Goal: Transaction & Acquisition: Subscribe to service/newsletter

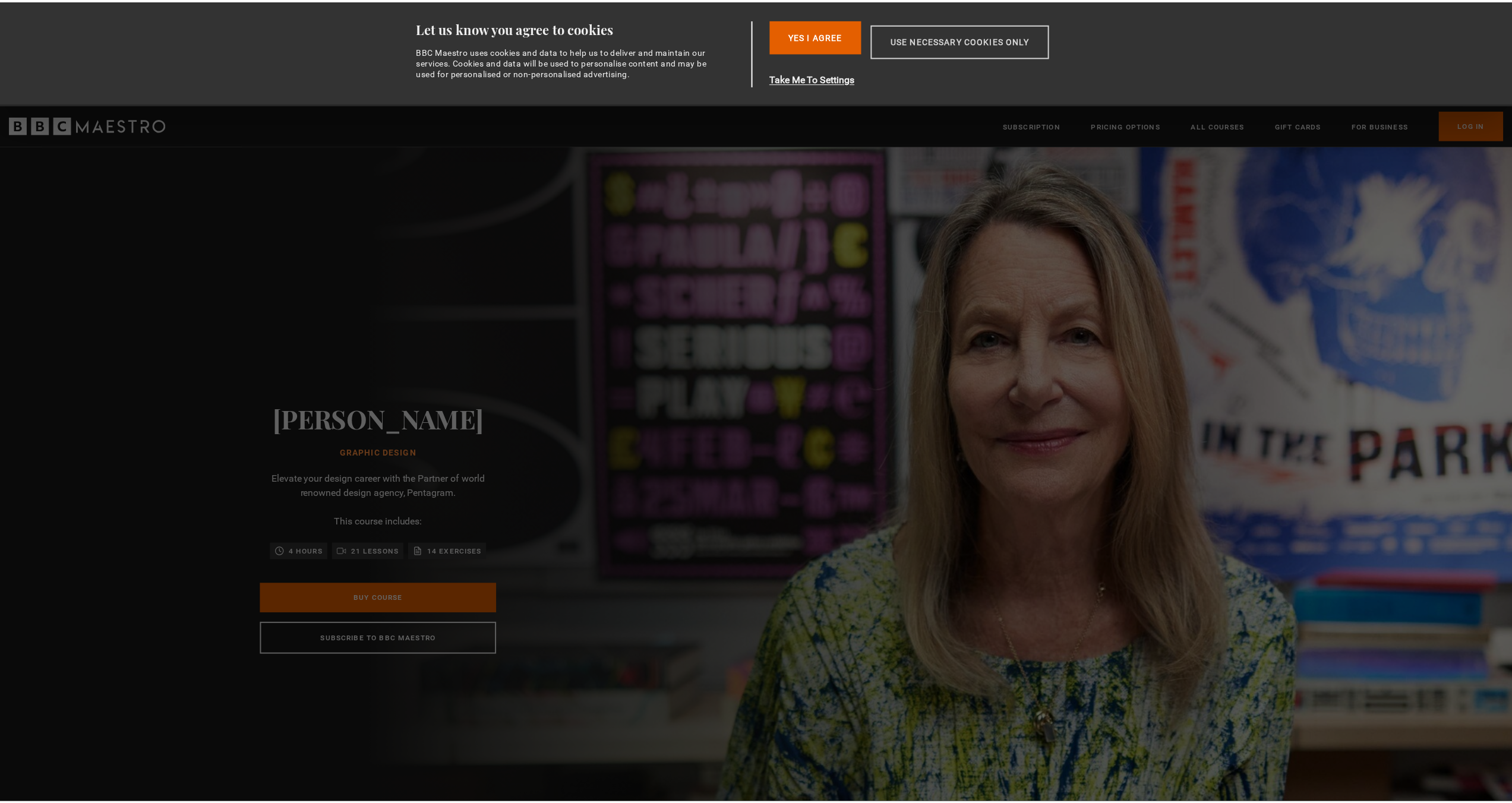
scroll to position [0, 156]
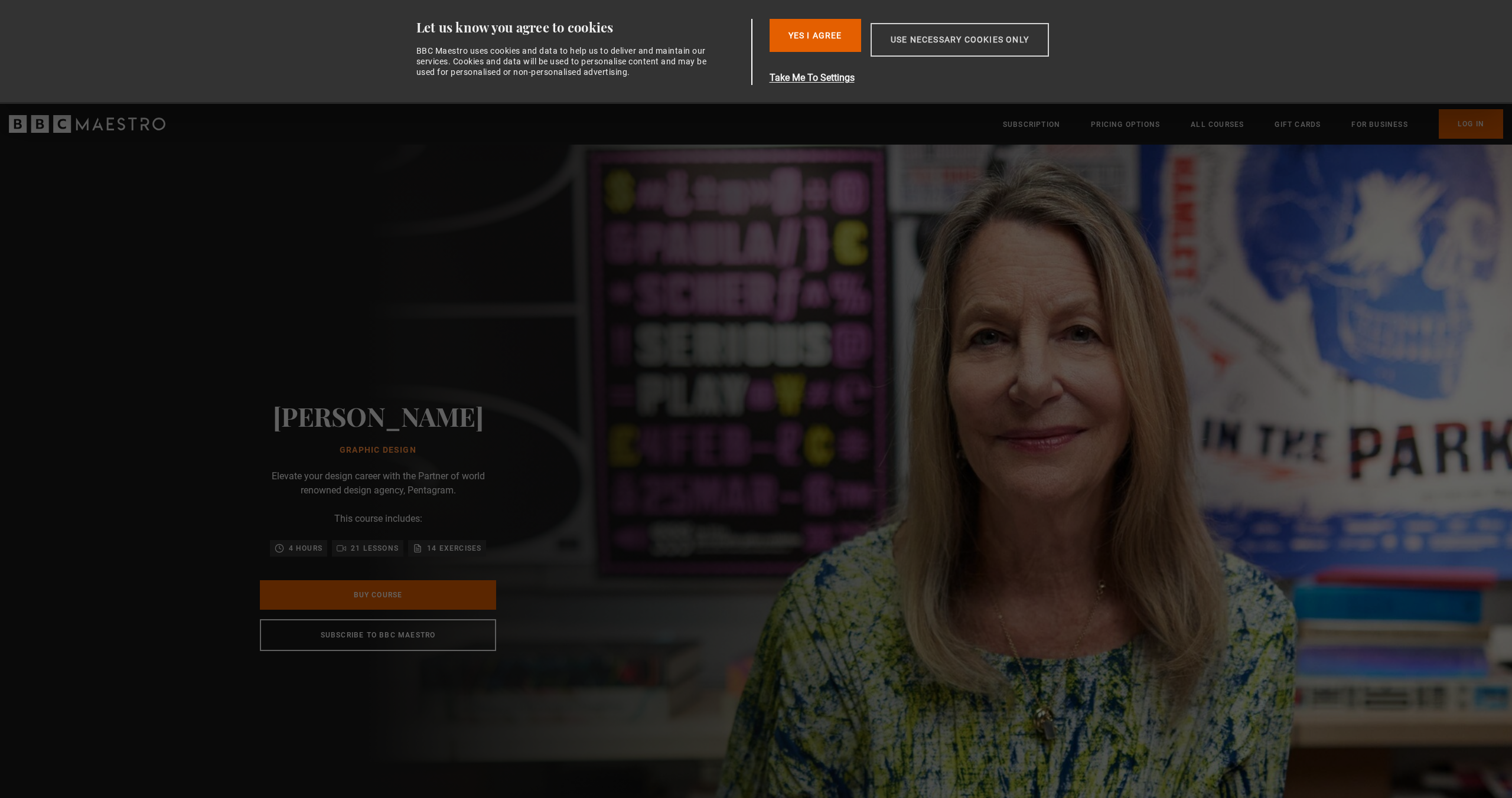
click at [974, 46] on button "Use necessary cookies only" at bounding box center [959, 40] width 178 height 33
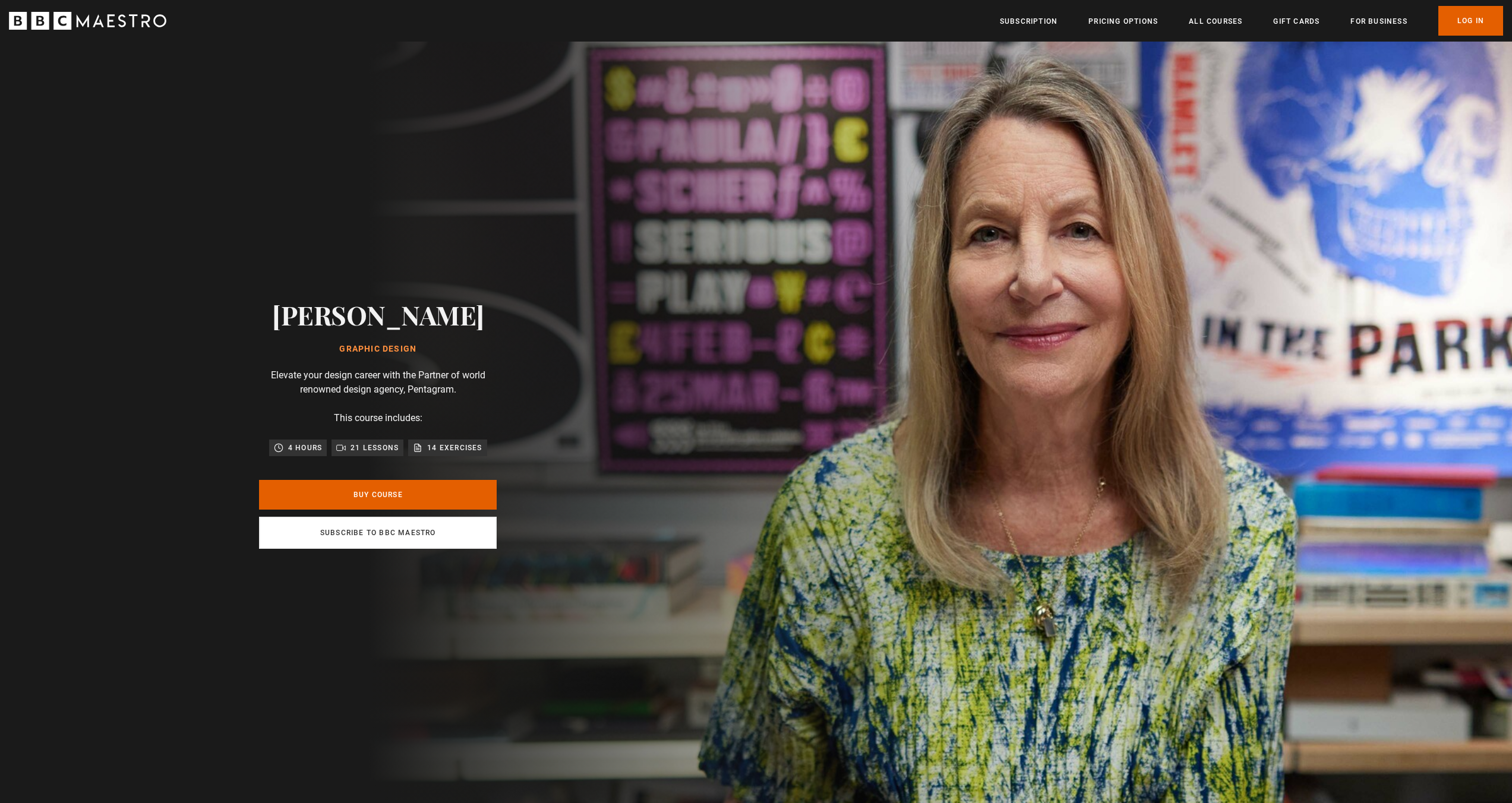
click at [409, 541] on link "Subscribe to BBC Maestro" at bounding box center [378, 533] width 238 height 32
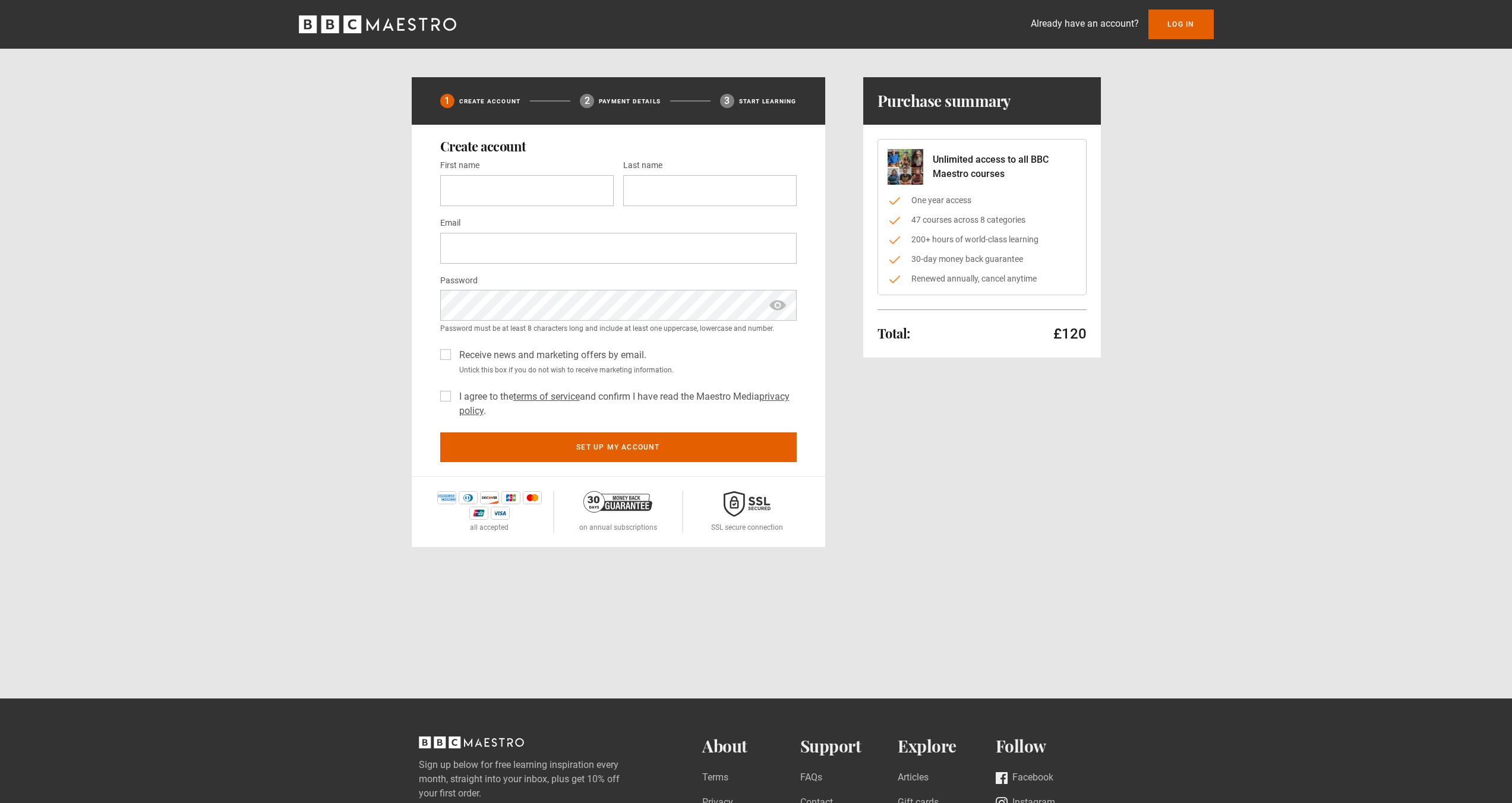
click at [348, 22] on icon "BBC Maestro" at bounding box center [377, 24] width 157 height 18
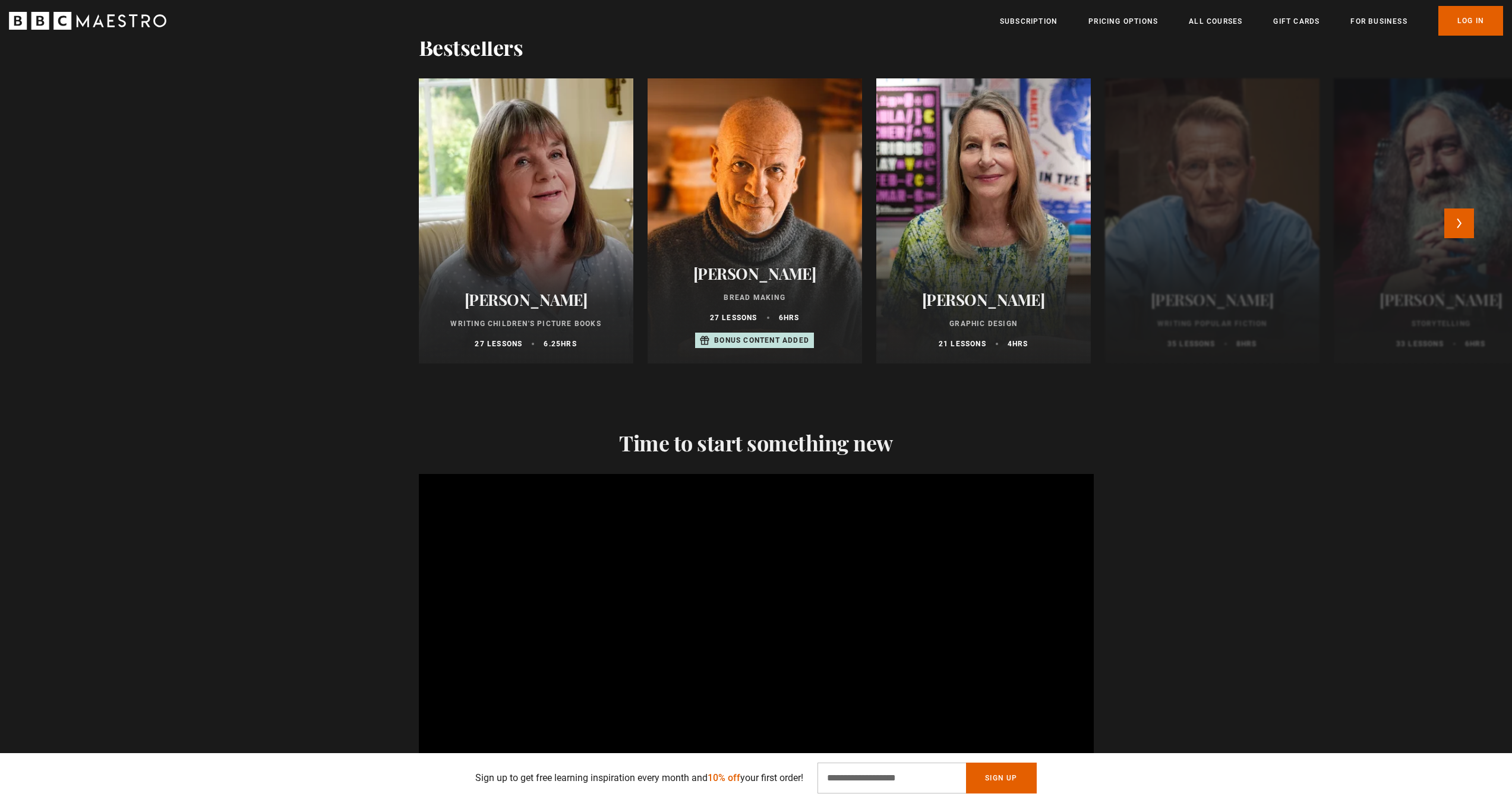
scroll to position [0, 156]
click at [1462, 234] on button "Next" at bounding box center [1459, 222] width 30 height 30
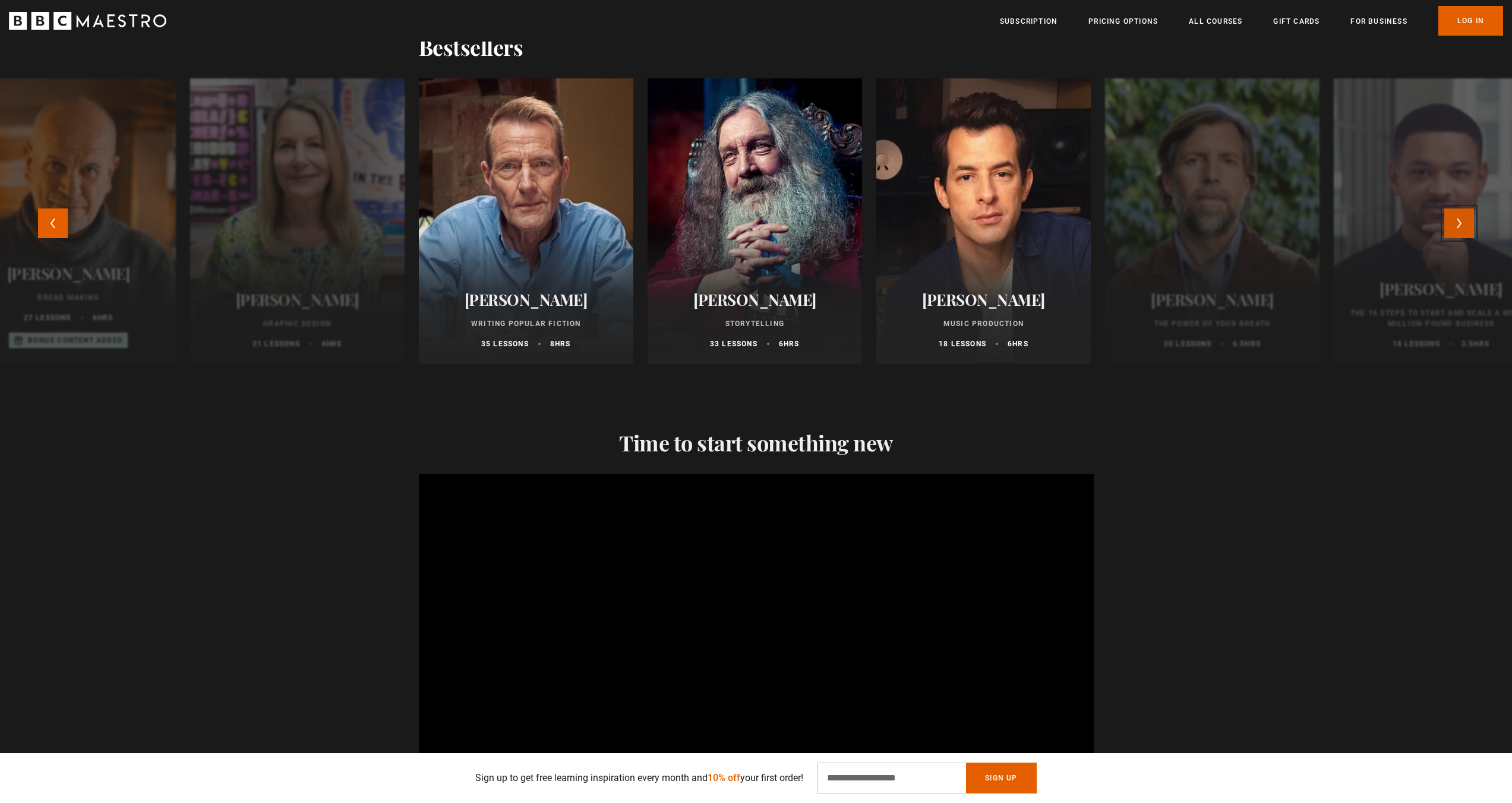
click at [1462, 235] on button "Next" at bounding box center [1459, 222] width 30 height 30
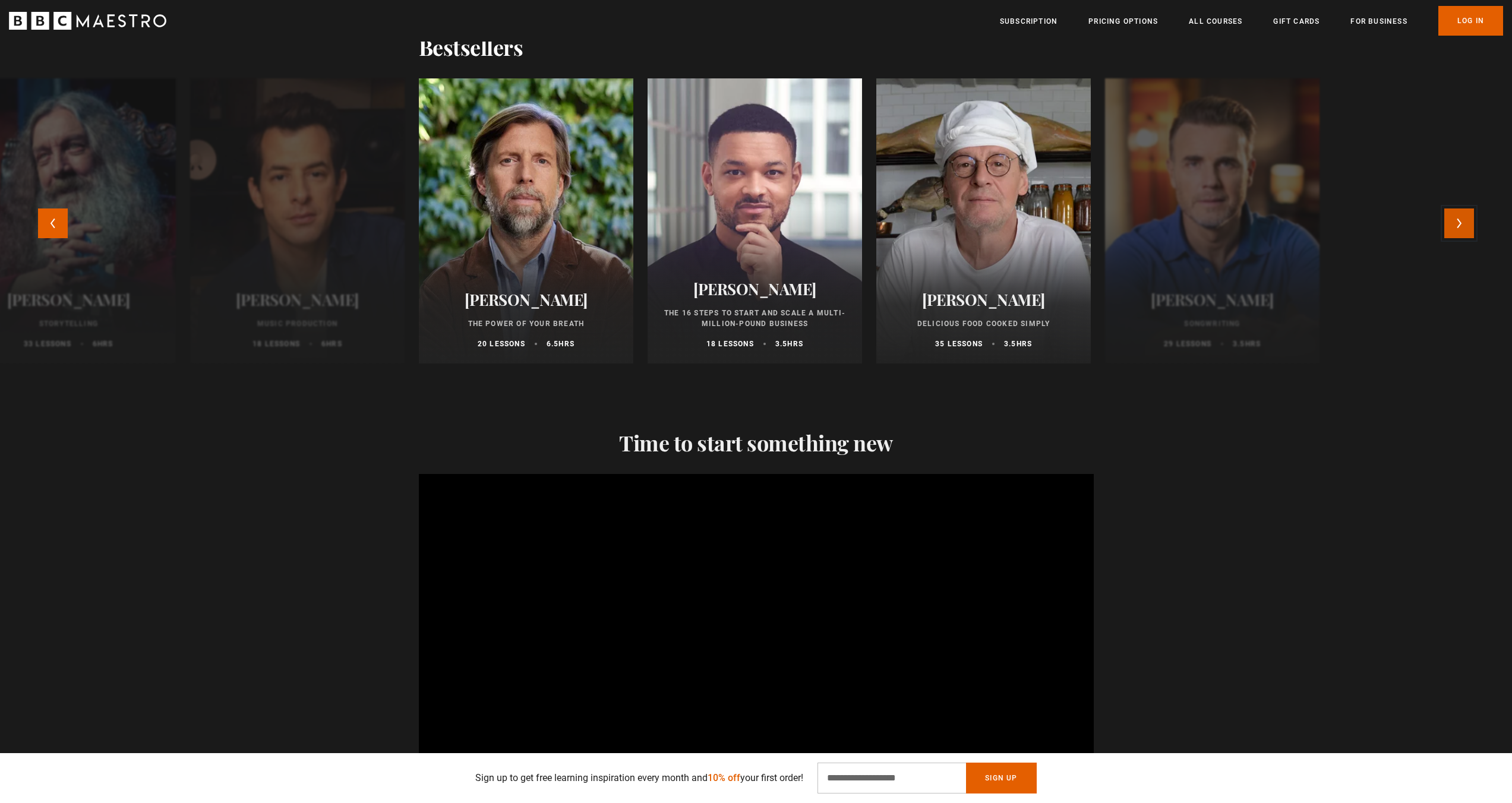
scroll to position [0, 311]
click at [1463, 236] on button "Next" at bounding box center [1459, 222] width 30 height 30
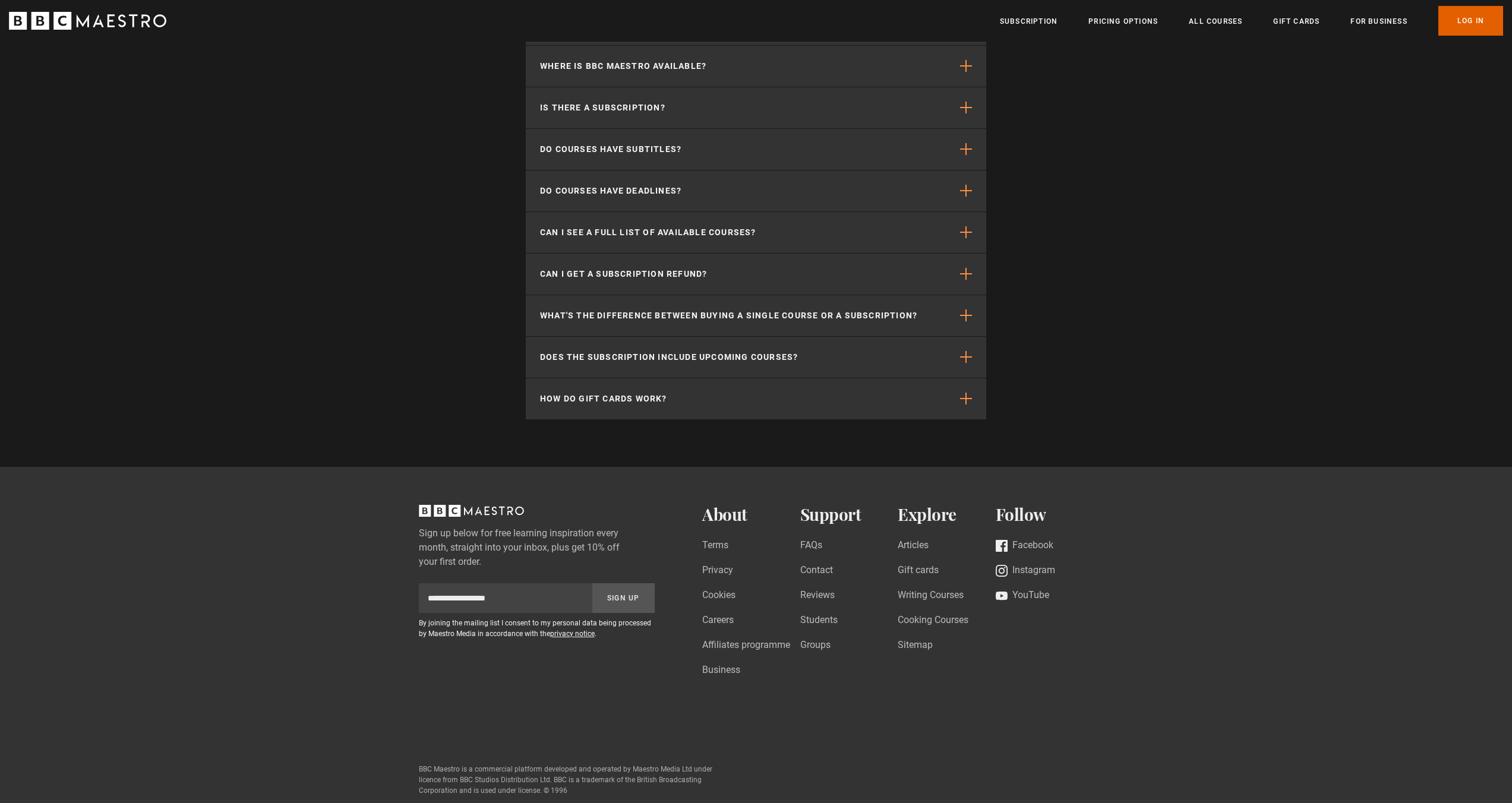
scroll to position [0, 623]
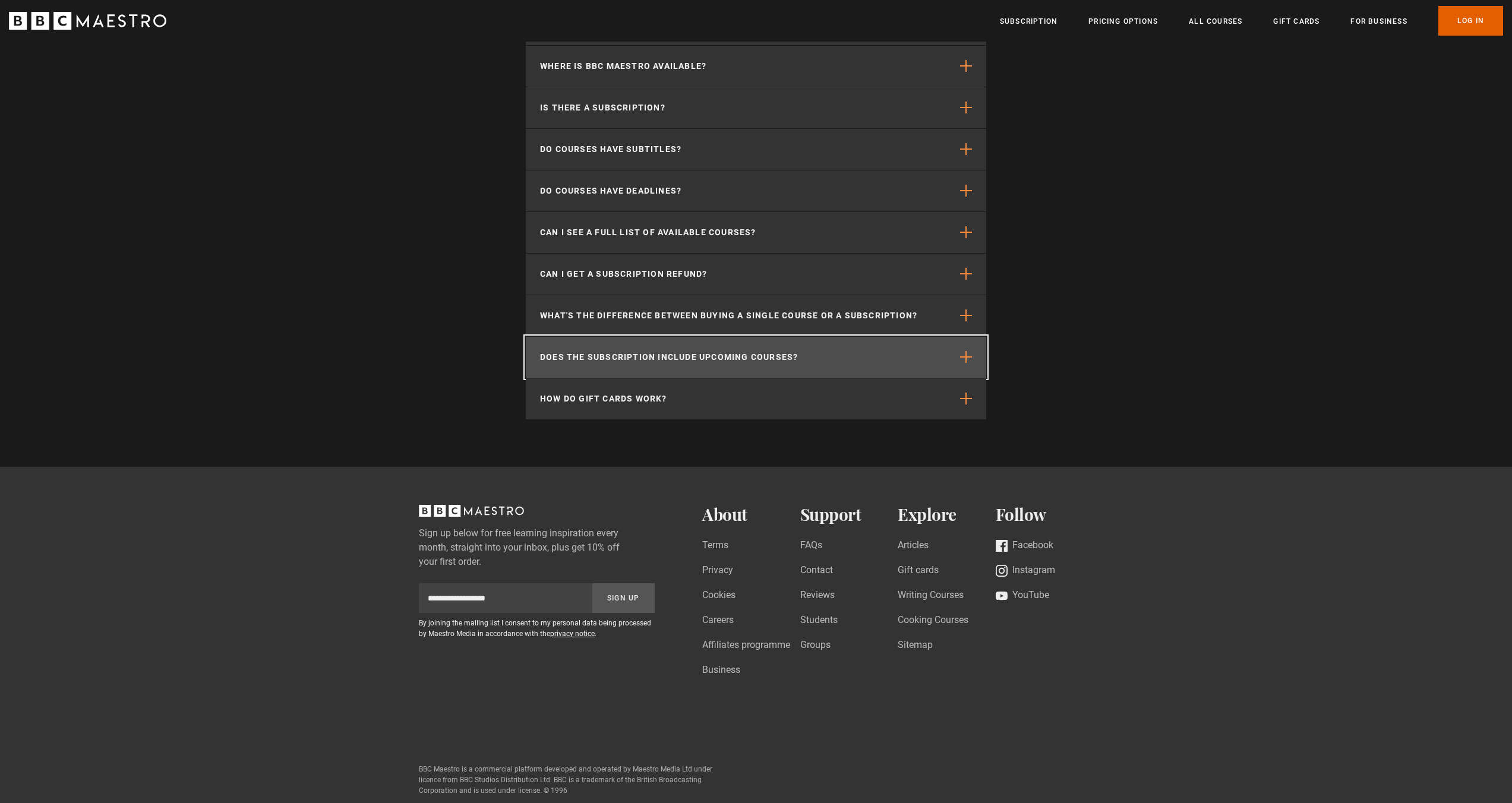
click at [967, 365] on button "Does the subscription include upcoming courses?" at bounding box center [755, 356] width 460 height 41
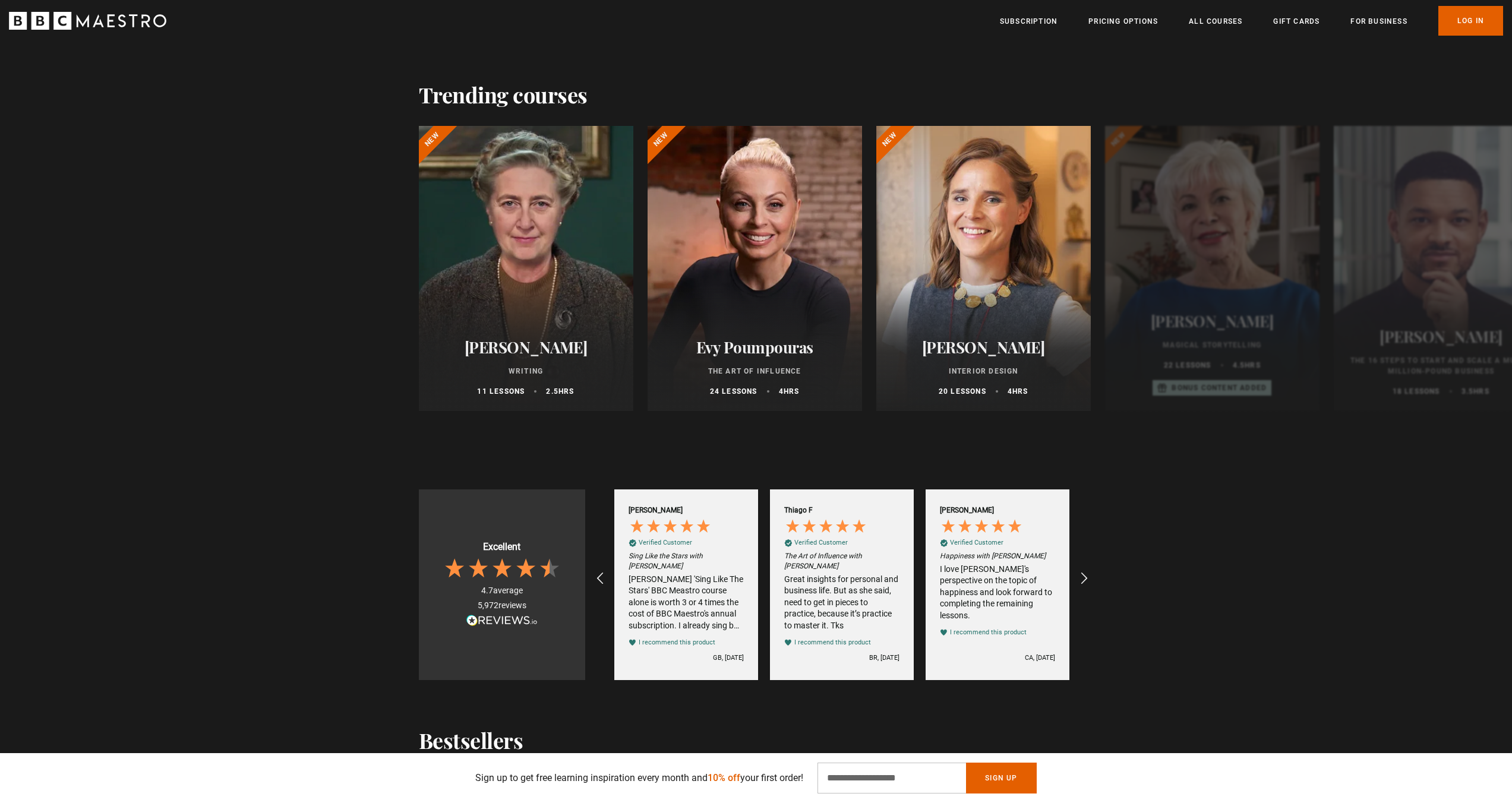
scroll to position [0, 0]
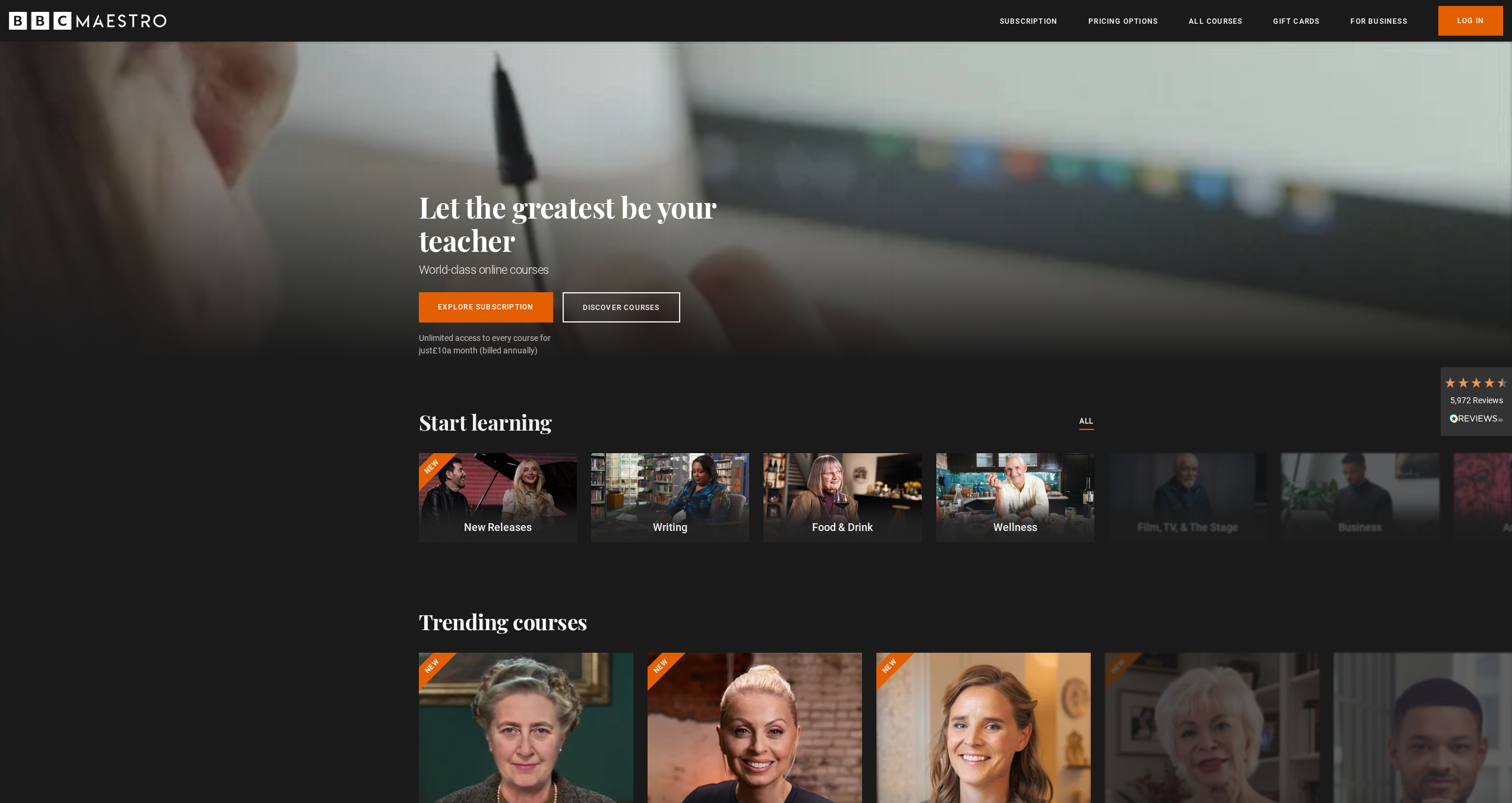
click at [1221, 29] on ul "Subscription Pricing Options All Courses Gift Cards For business Already have a…" at bounding box center [1251, 20] width 503 height 30
click at [1211, 22] on link "All Courses" at bounding box center [1215, 21] width 53 height 12
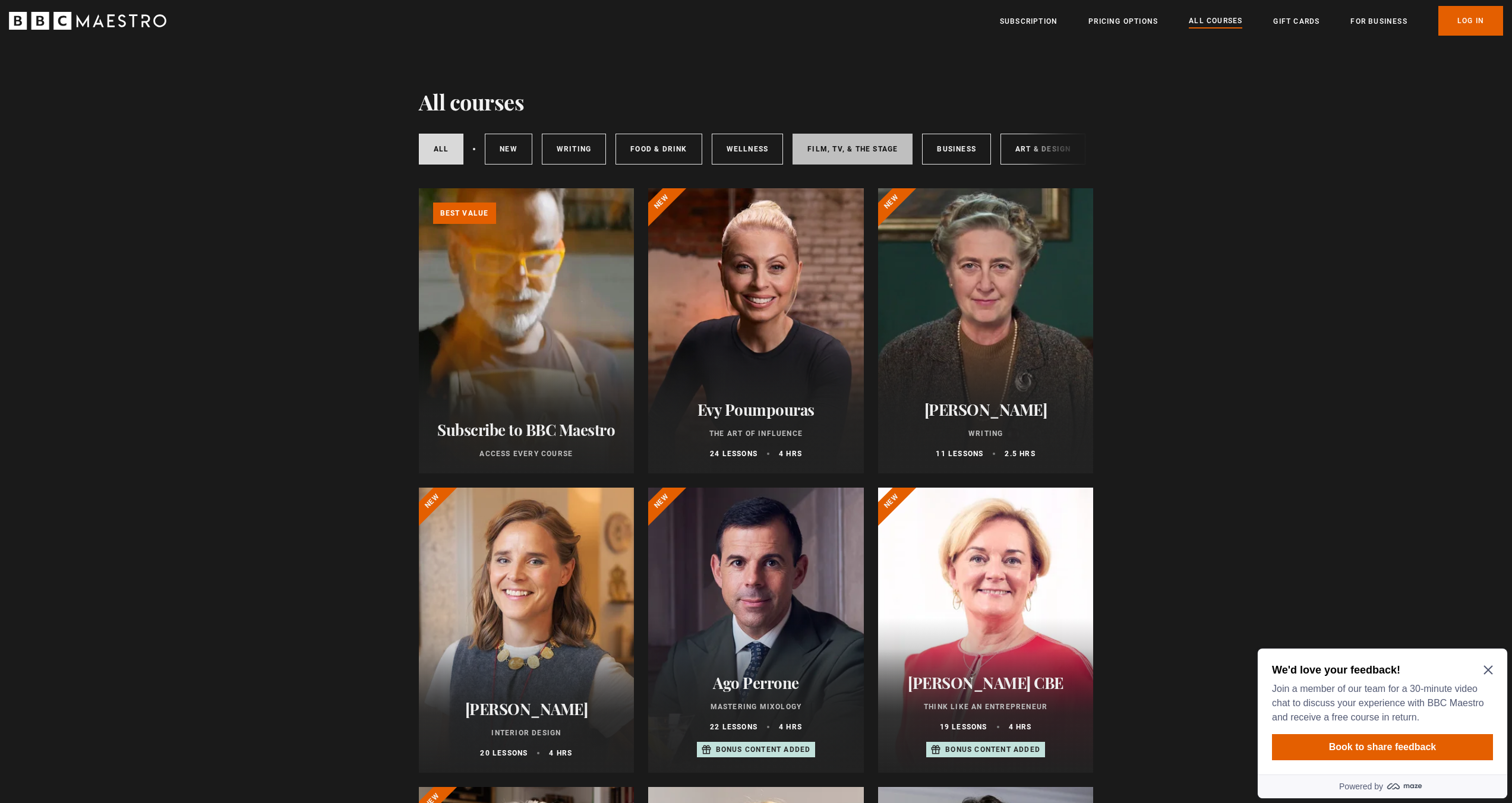
click at [863, 149] on link "Film, TV, & The Stage" at bounding box center [852, 149] width 120 height 31
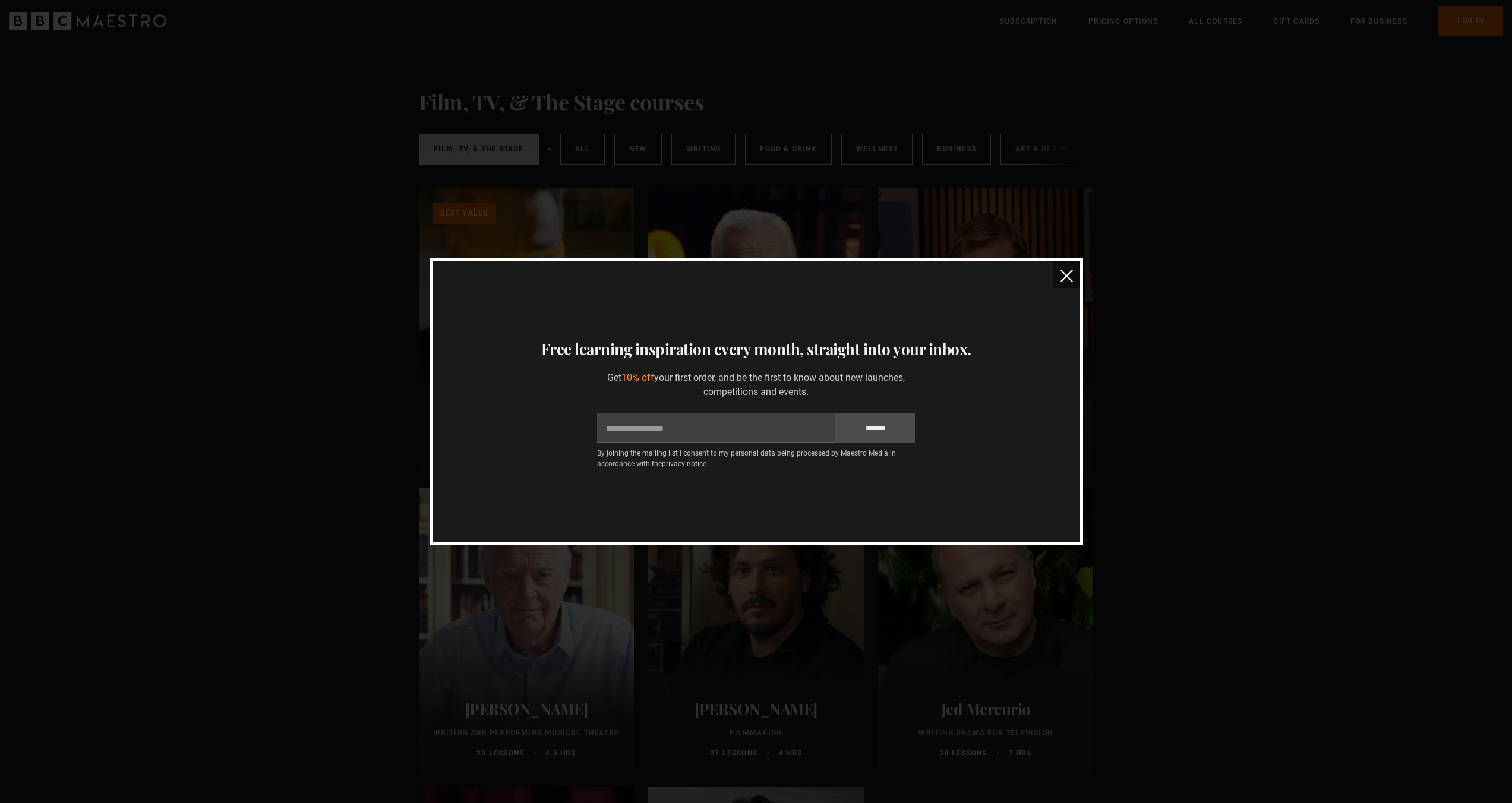
click at [1064, 279] on img "close" at bounding box center [1067, 276] width 13 height 13
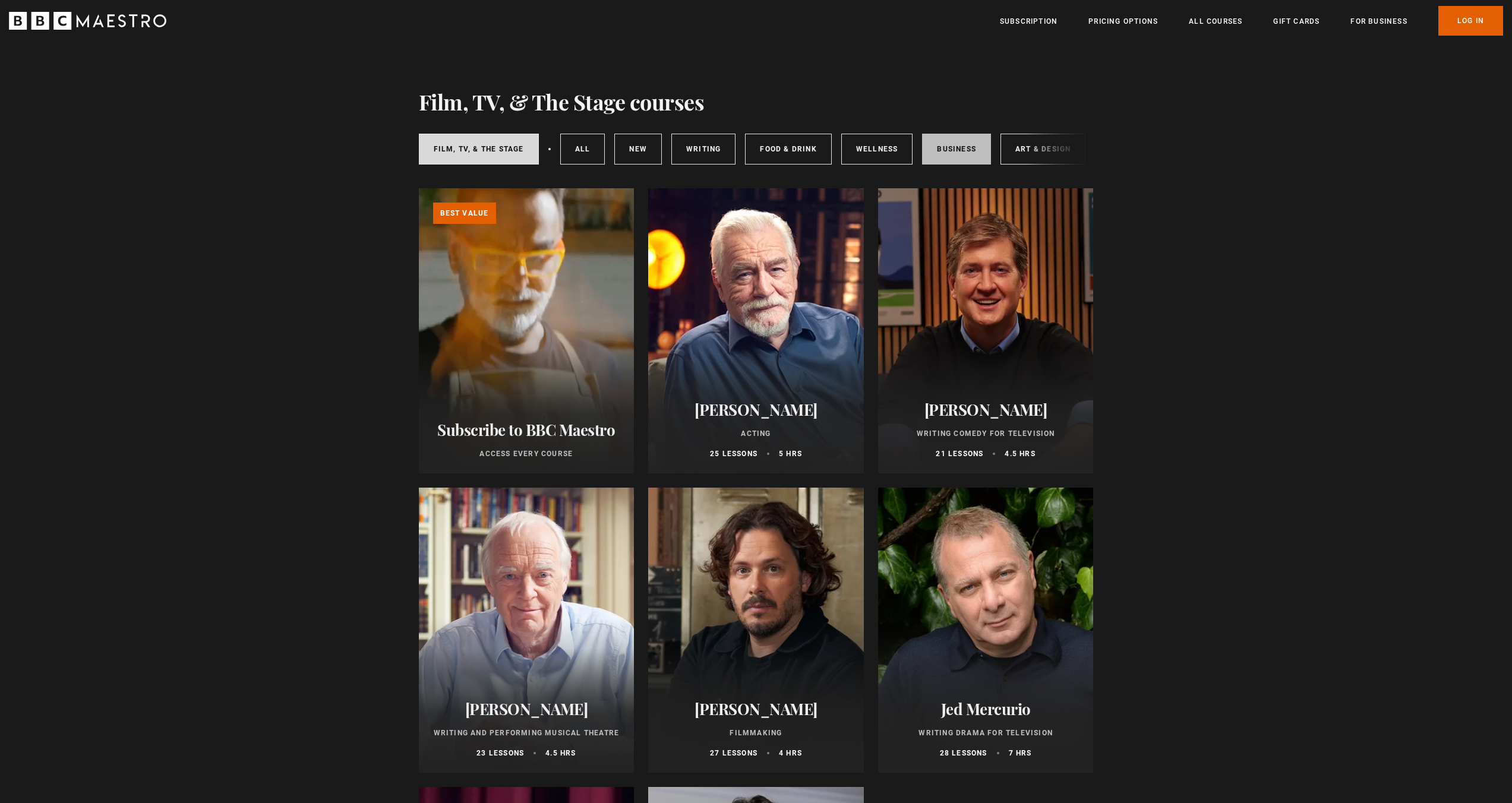
click at [959, 157] on link "Business" at bounding box center [956, 149] width 69 height 31
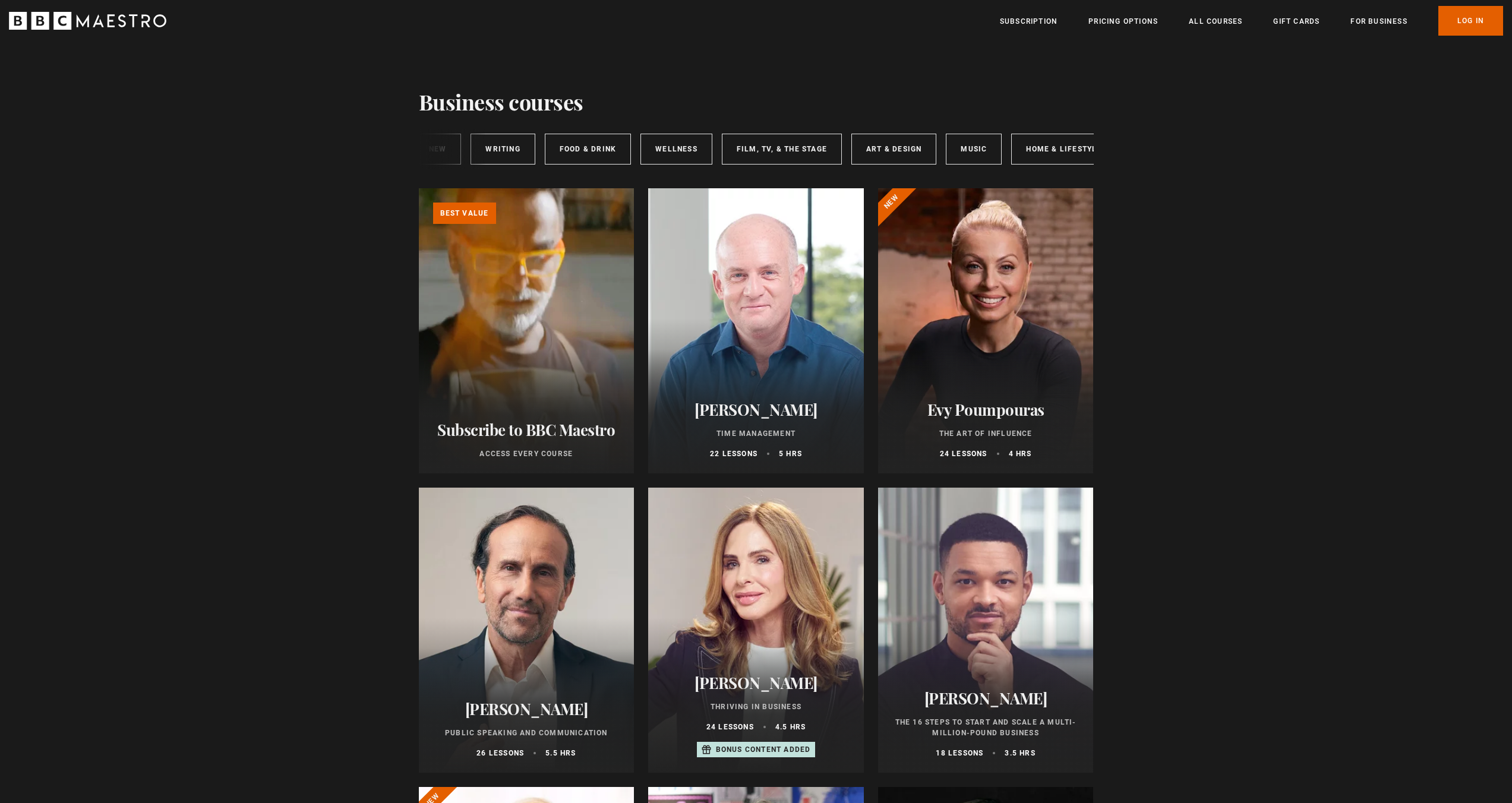
scroll to position [0, 177]
click at [881, 151] on link "Art & Design" at bounding box center [865, 149] width 85 height 31
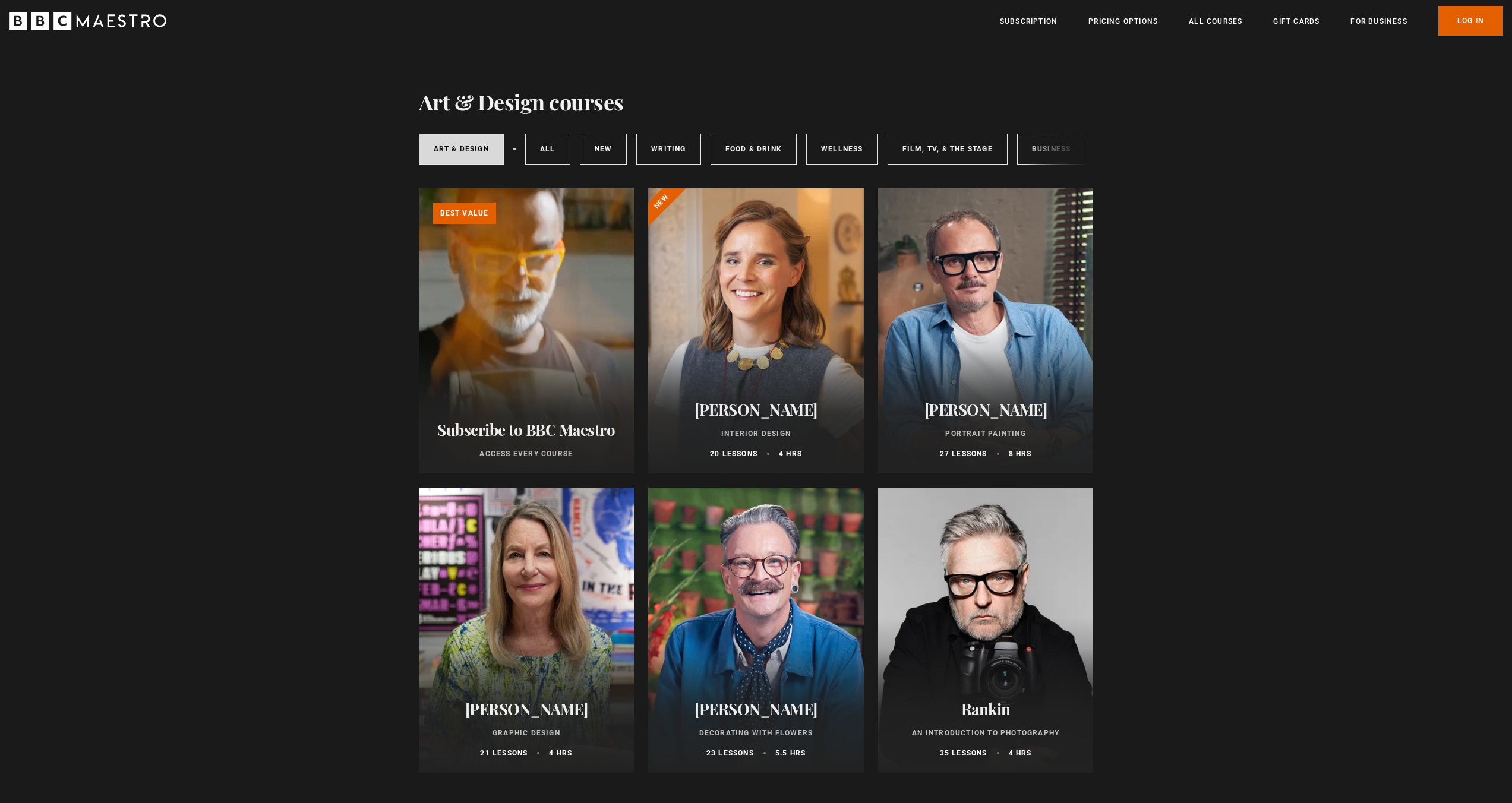
click at [1044, 155] on div "Art & Design All courses New courses Writing Food & Drink Wellness Film, TV, & …" at bounding box center [756, 149] width 675 height 41
click at [1030, 147] on div "Art & Design All courses New courses Writing Food & Drink Wellness Film, TV, & …" at bounding box center [756, 149] width 675 height 41
click at [937, 151] on link "Business" at bounding box center [942, 149] width 69 height 31
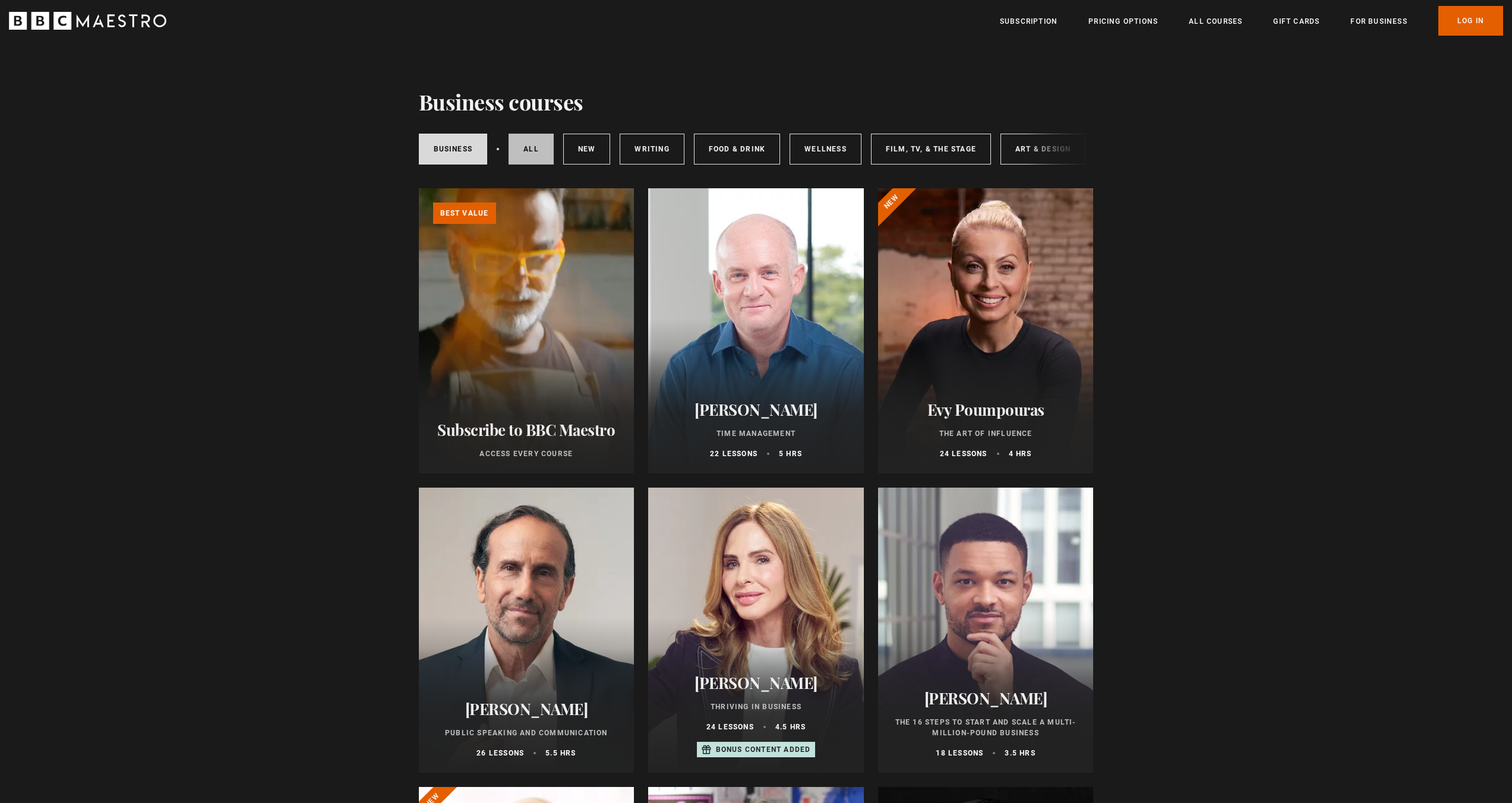
click at [534, 153] on link "All courses" at bounding box center [531, 149] width 45 height 31
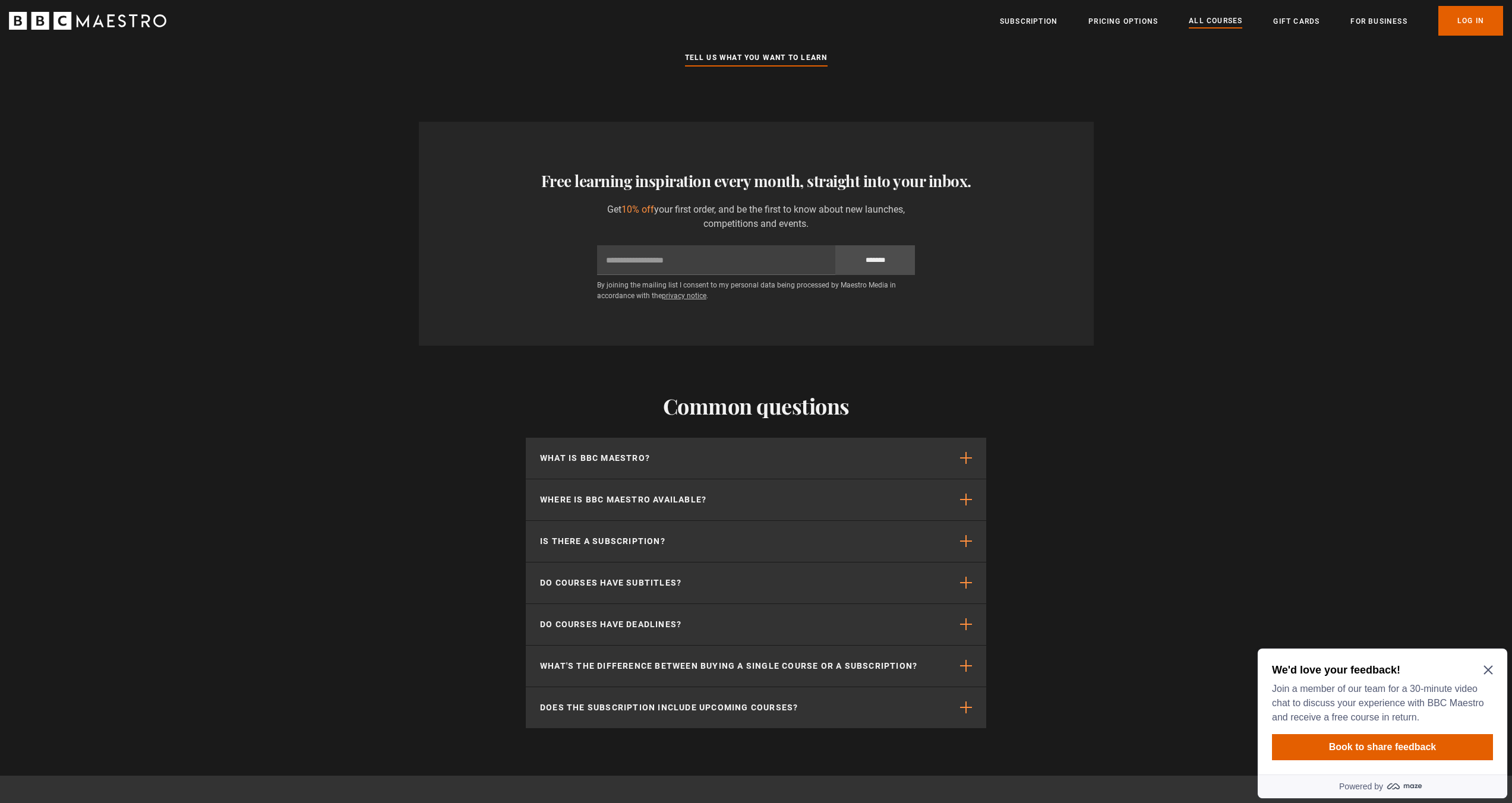
scroll to position [5335, 0]
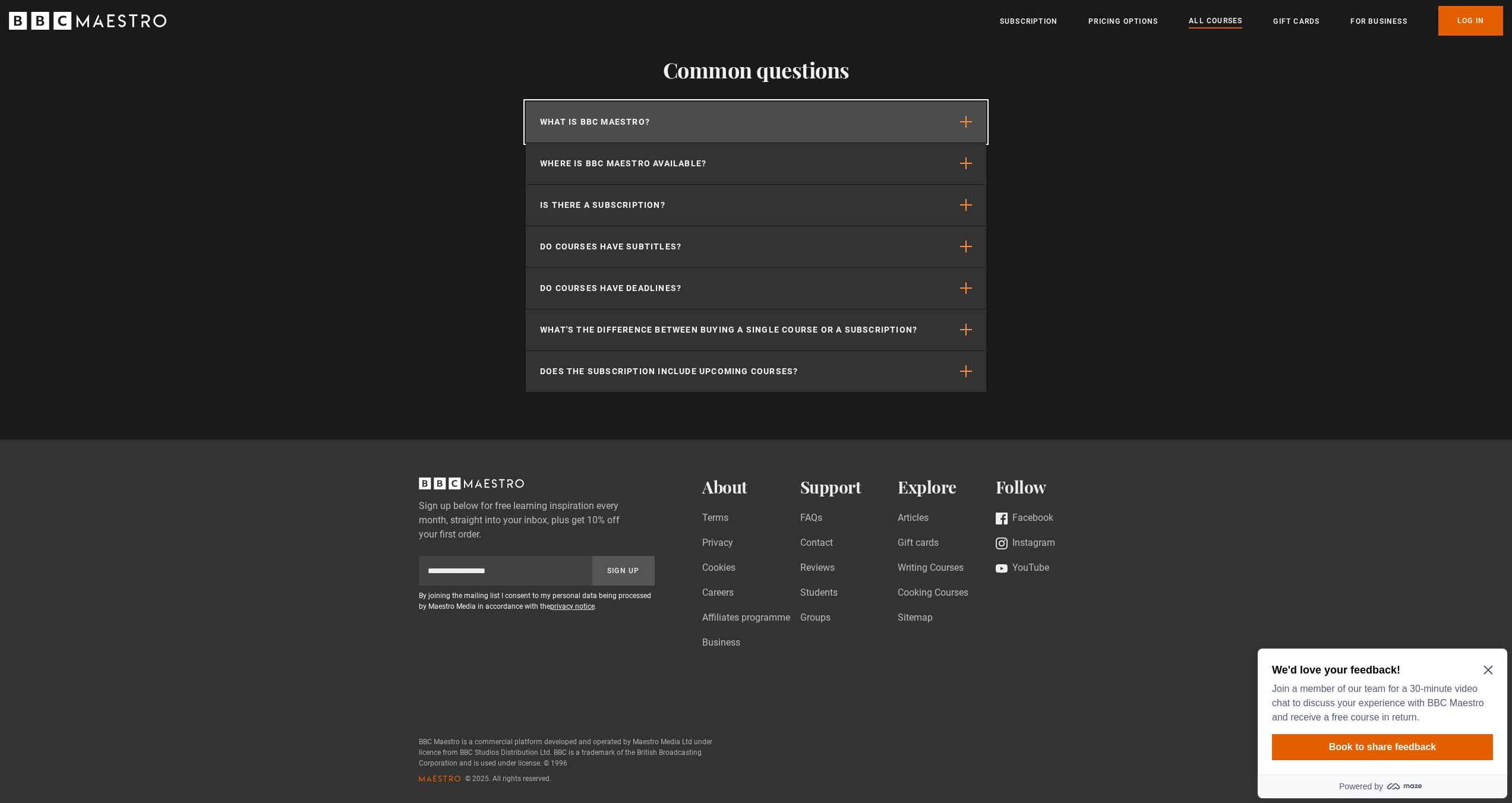
click at [623, 124] on p "What is BBC Maestro?" at bounding box center [595, 122] width 110 height 13
